Goal: Find specific page/section: Find specific page/section

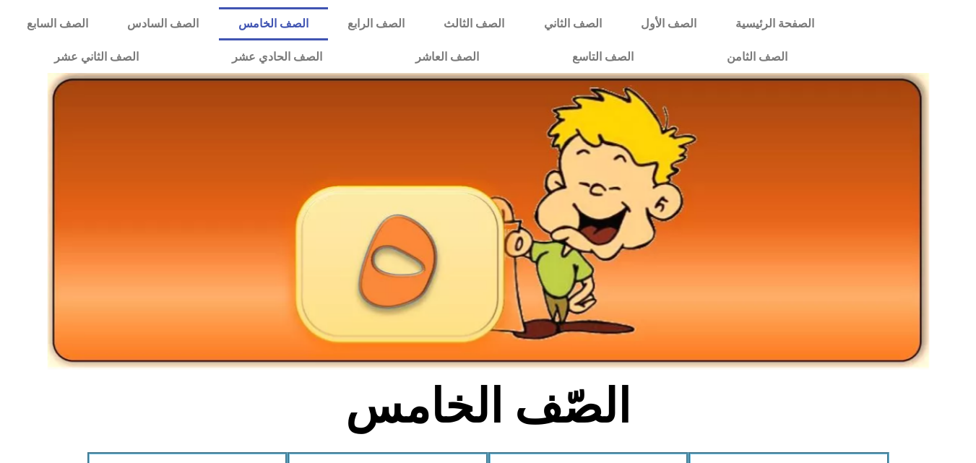
scroll to position [376, 0]
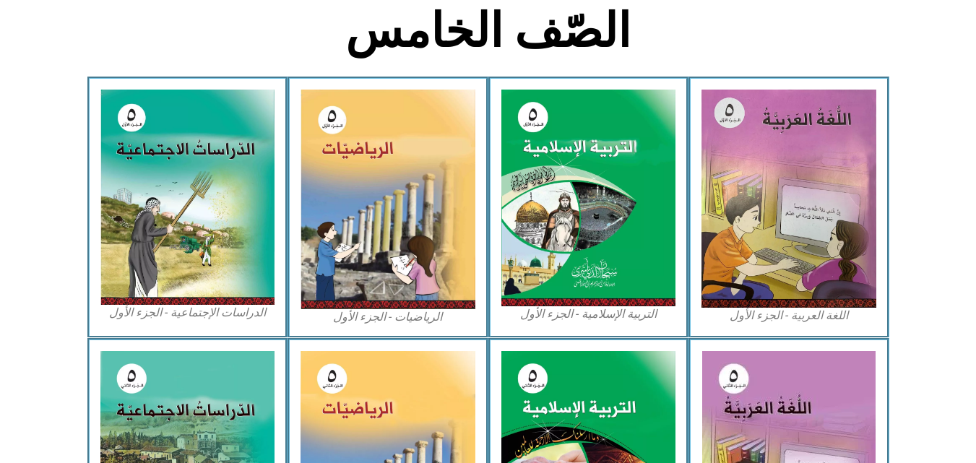
click at [585, 146] on img at bounding box center [588, 198] width 175 height 217
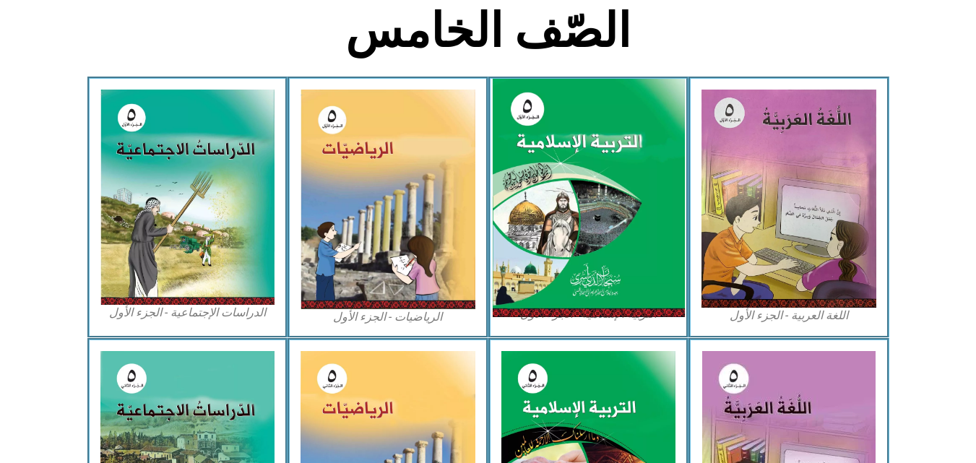
drag, startPoint x: 0, startPoint y: 0, endPoint x: 585, endPoint y: 146, distance: 602.9
click at [585, 146] on img at bounding box center [588, 198] width 192 height 239
click at [527, 170] on img at bounding box center [588, 198] width 192 height 239
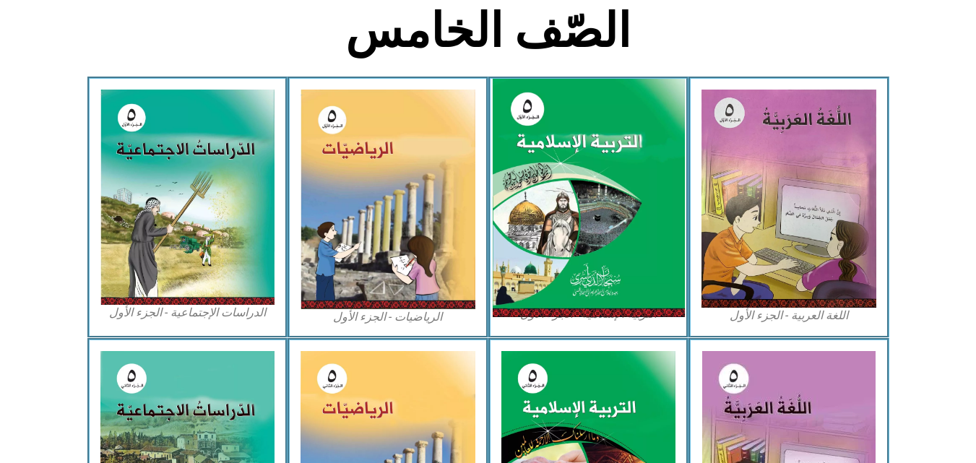
click at [527, 170] on img at bounding box center [588, 198] width 192 height 239
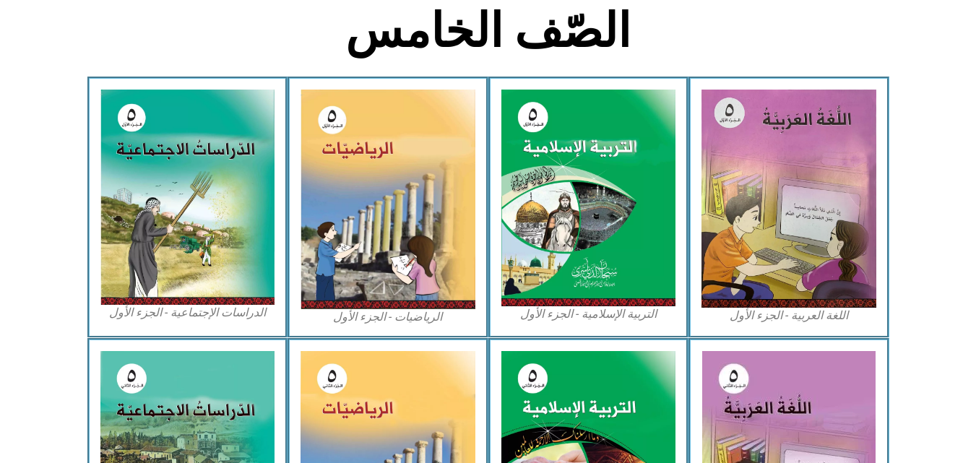
click at [589, 61] on div "الصّف الخامس" at bounding box center [488, 38] width 480 height 75
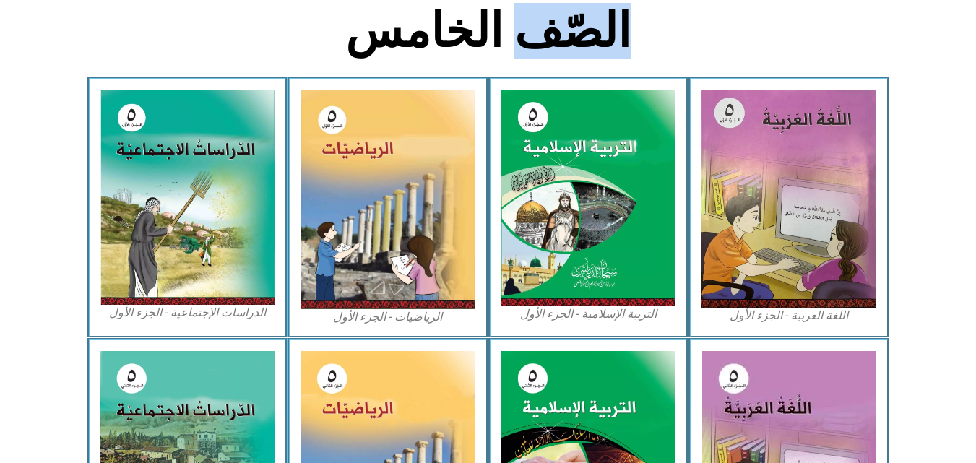
click at [589, 61] on div "الصّف الخامس" at bounding box center [488, 38] width 480 height 75
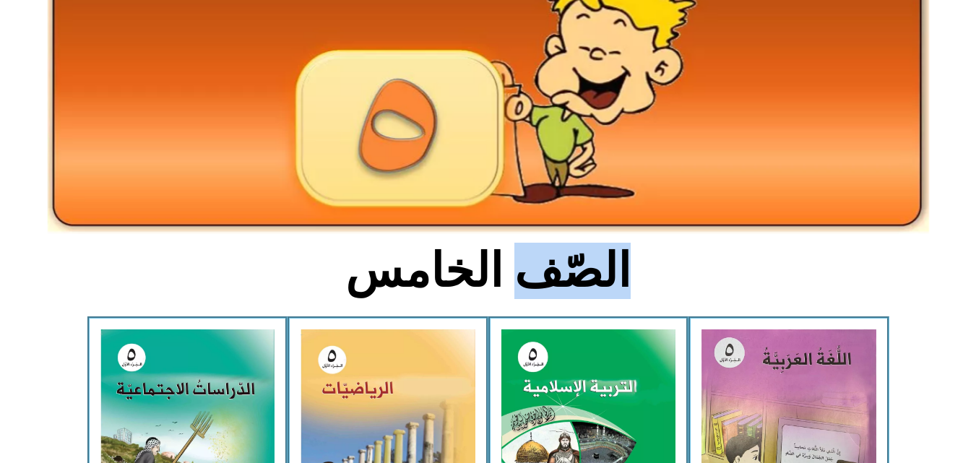
scroll to position [137, 0]
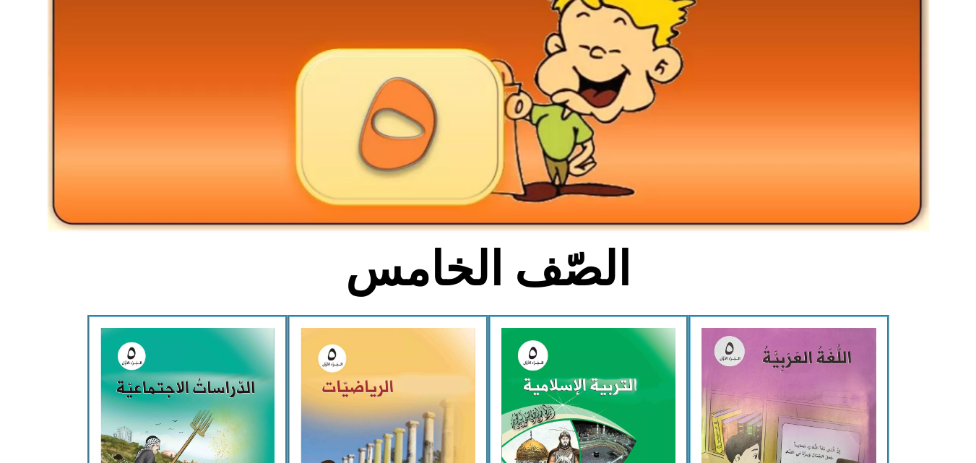
click at [396, 278] on h2 "الصّف الخامس" at bounding box center [487, 269] width 477 height 56
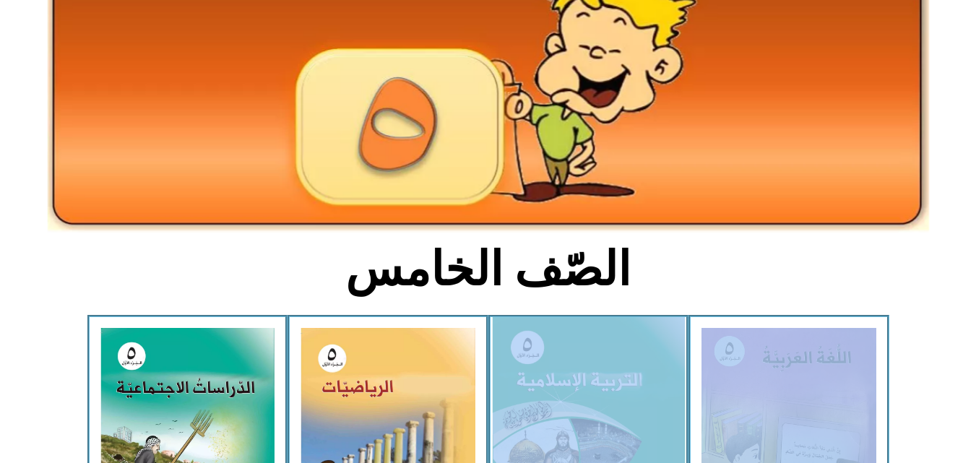
drag, startPoint x: 396, startPoint y: 278, endPoint x: 584, endPoint y: 383, distance: 215.6
click at [584, 383] on img at bounding box center [588, 436] width 192 height 239
